Goal: Find specific page/section: Find specific page/section

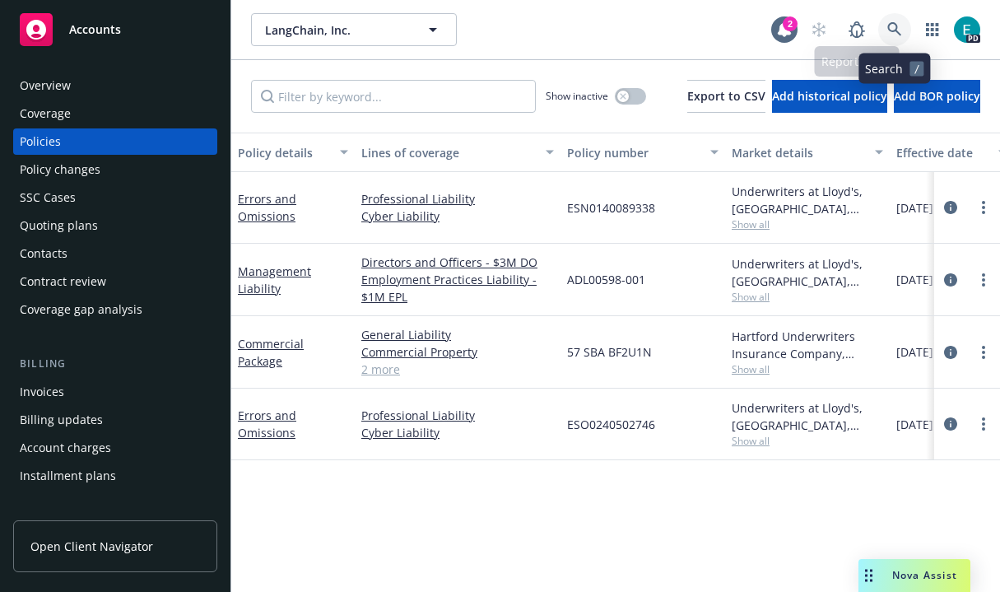
click at [892, 26] on icon at bounding box center [894, 29] width 15 height 15
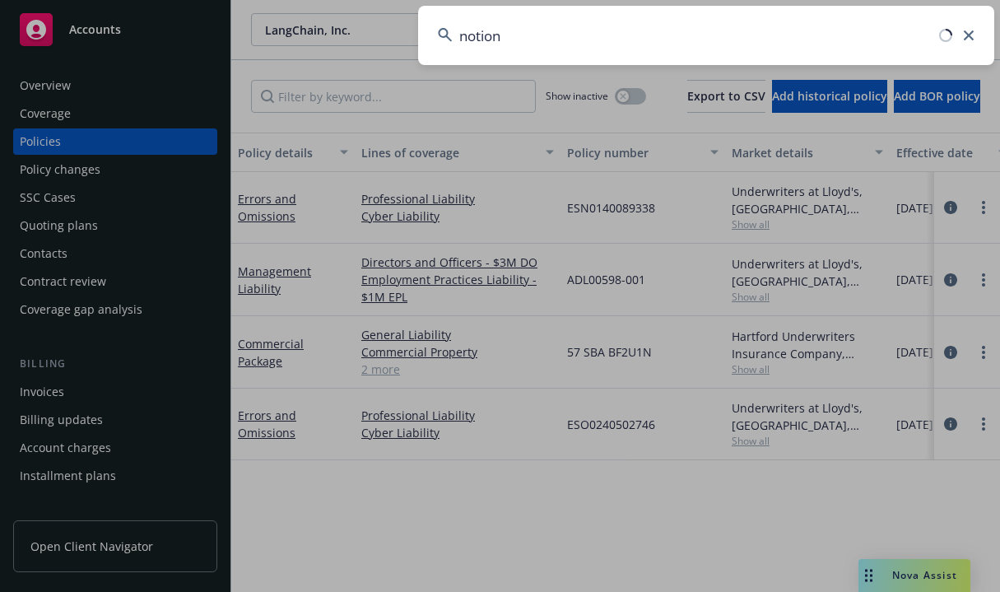
type input "notion"
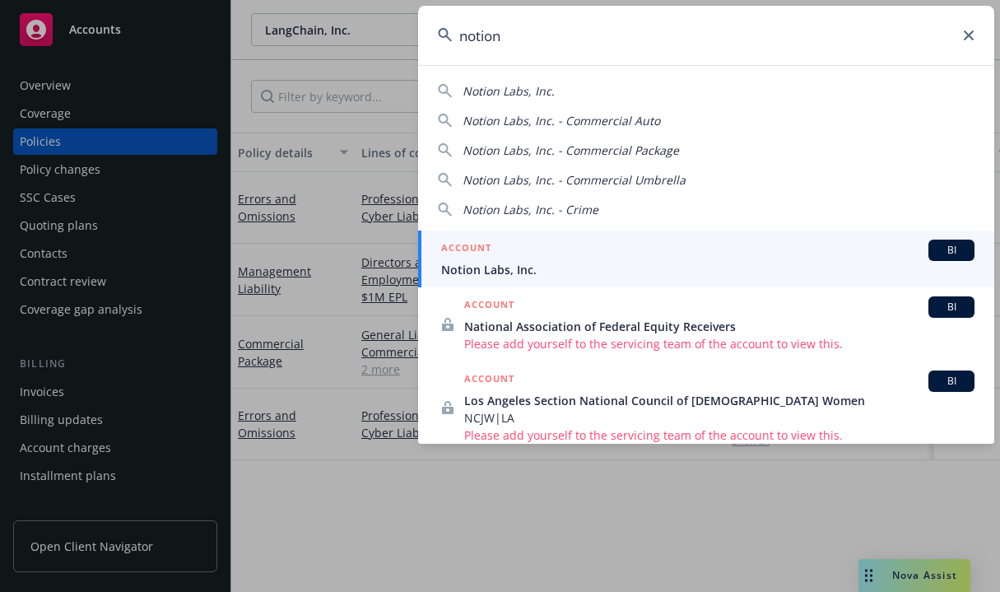
click at [692, 265] on span "Notion Labs, Inc." at bounding box center [707, 269] width 533 height 17
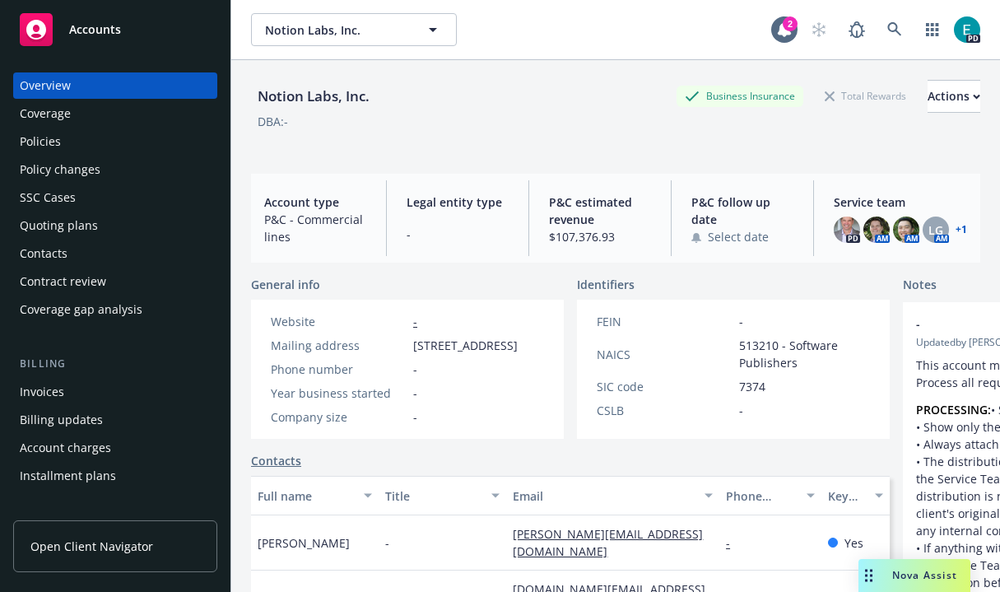
click at [956, 226] on link "+ 1" at bounding box center [962, 230] width 12 height 10
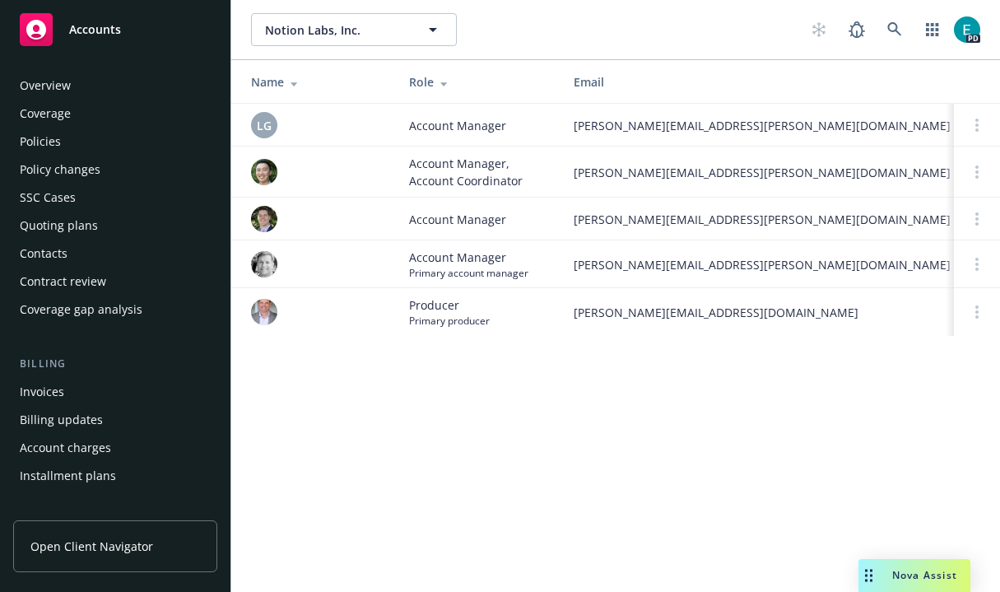
scroll to position [481, 0]
